Goal: Task Accomplishment & Management: Manage account settings

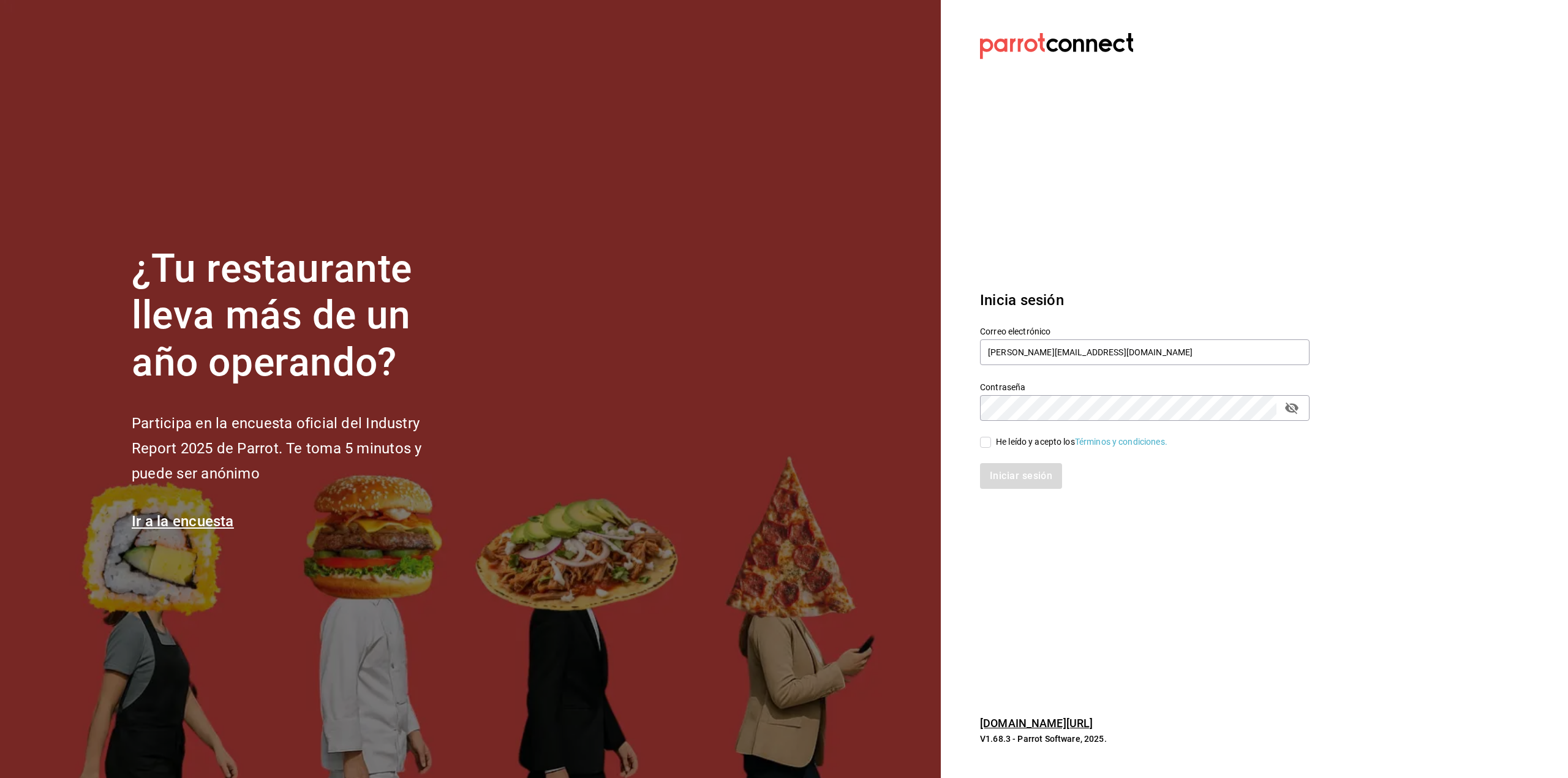
type input "[PERSON_NAME][EMAIL_ADDRESS][DOMAIN_NAME]"
click at [987, 440] on input "He leído y acepto los Términos y condiciones." at bounding box center [986, 442] width 11 height 11
checkbox input "true"
click at [998, 463] on button "Iniciar sesión" at bounding box center [1022, 476] width 83 height 26
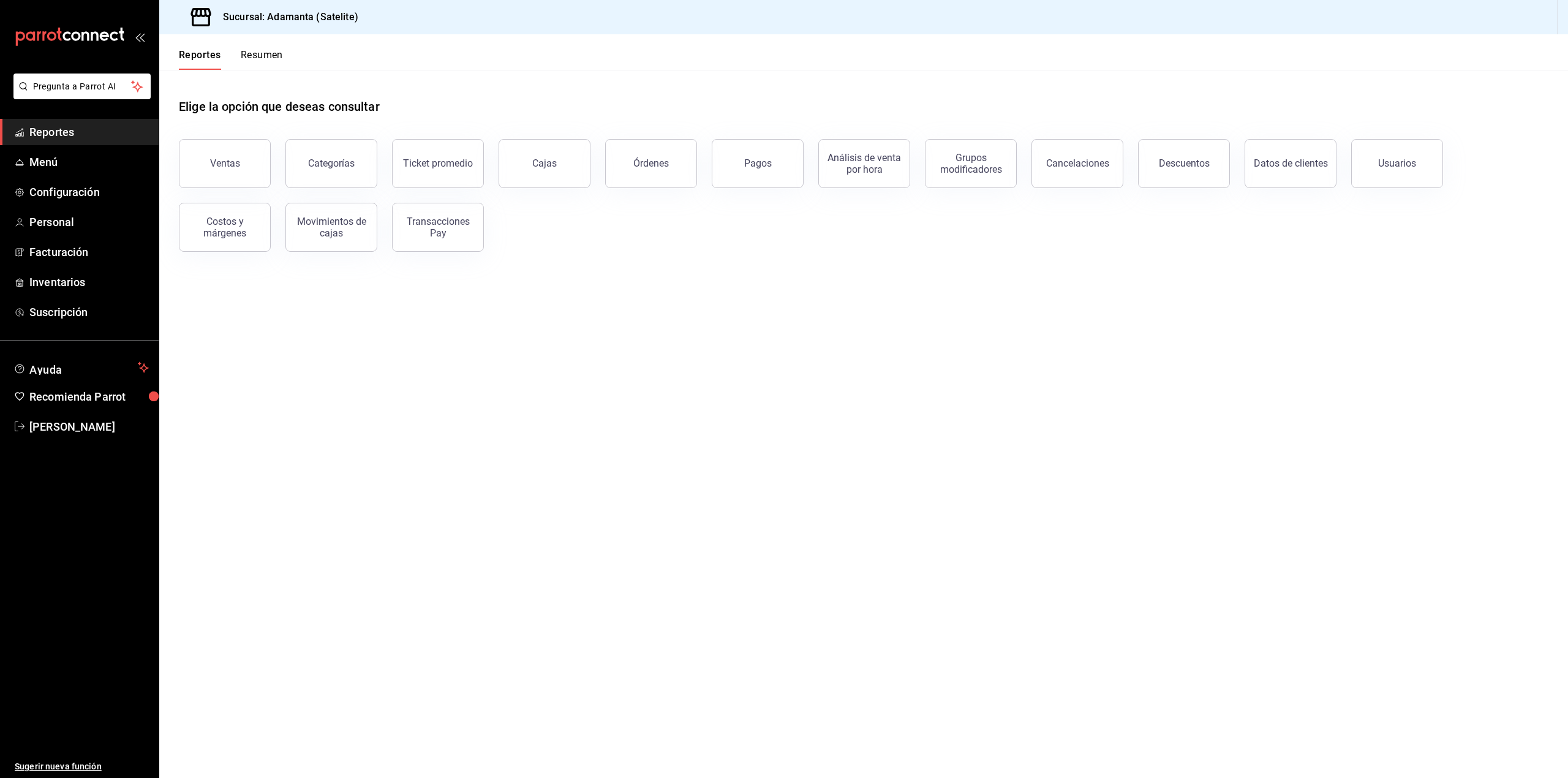
click at [248, 55] on button "Resumen" at bounding box center [262, 59] width 42 height 21
